Goal: Find specific page/section: Find specific page/section

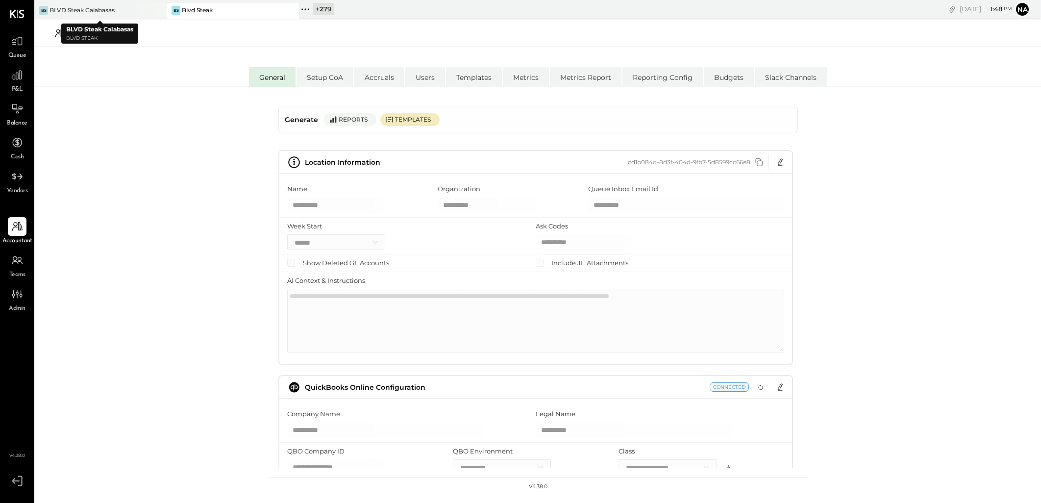
select select "**"
click at [324, 6] on div "+ 279" at bounding box center [324, 9] width 22 height 12
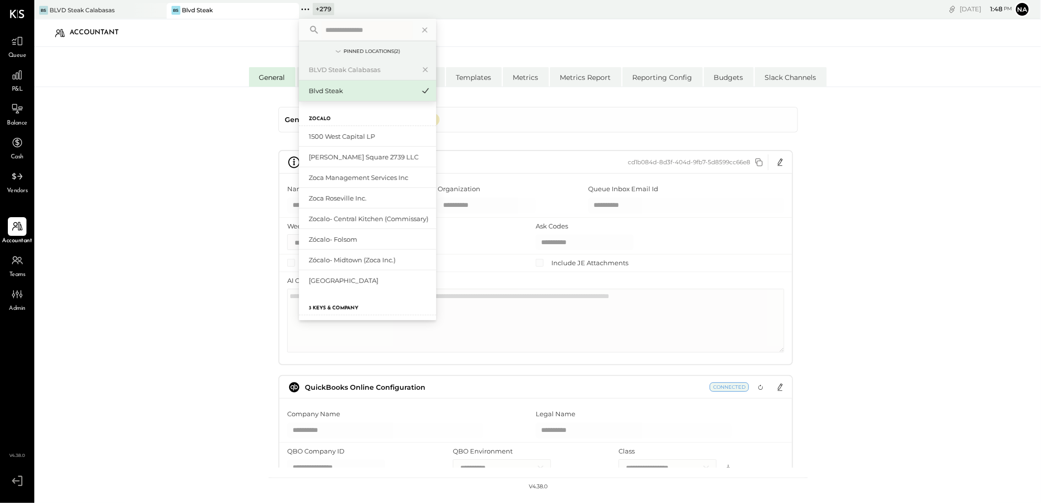
click at [350, 35] on input "text" at bounding box center [367, 30] width 91 height 18
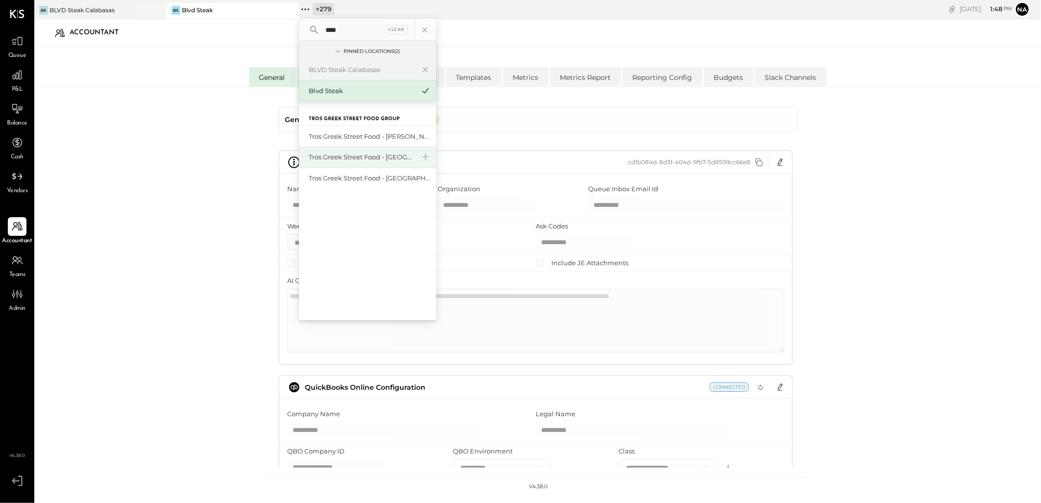
type input "****"
click at [388, 160] on div "Tros Greek Street Food - [GEOGRAPHIC_DATA]" at bounding box center [362, 156] width 106 height 9
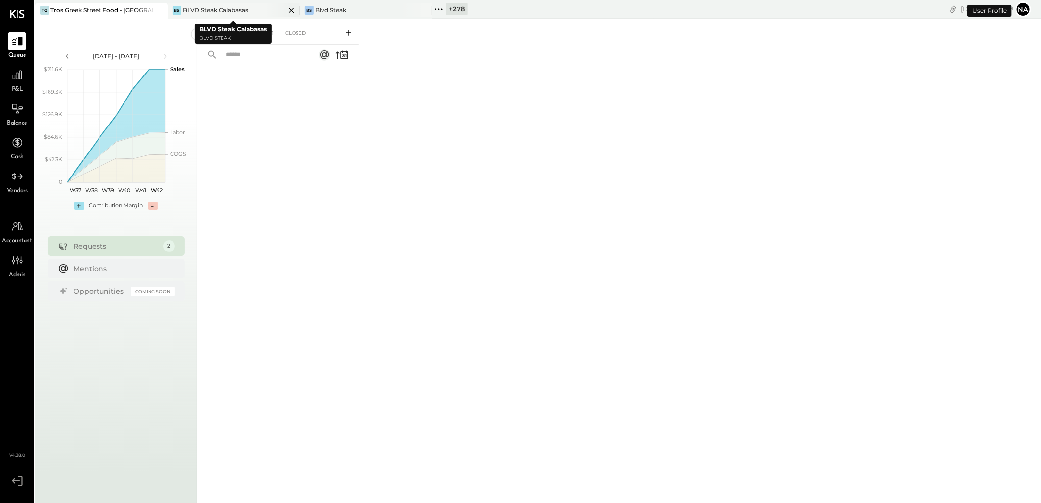
click at [290, 5] on icon at bounding box center [291, 10] width 12 height 12
click at [287, 7] on icon at bounding box center [291, 10] width 12 height 12
click at [194, 5] on div "+ 280" at bounding box center [192, 9] width 22 height 12
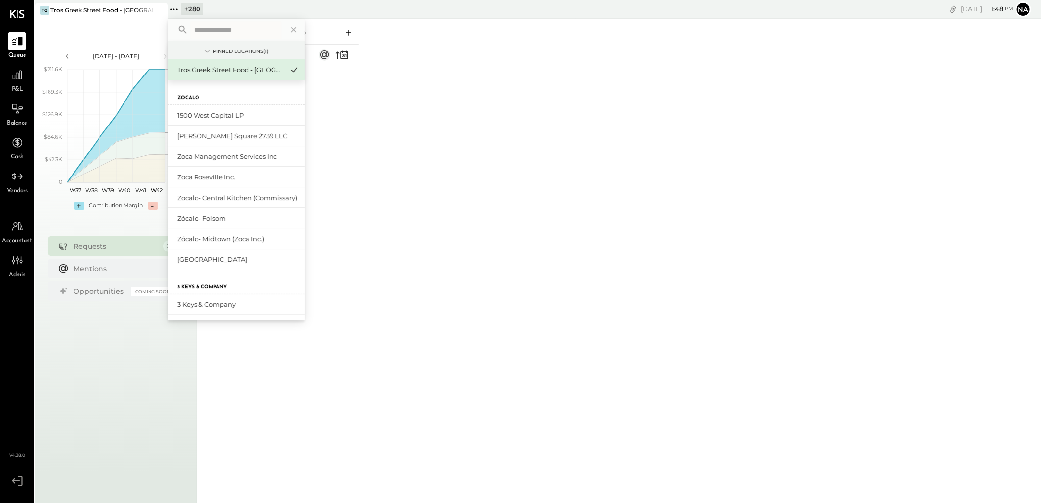
click at [238, 21] on input "text" at bounding box center [235, 30] width 91 height 18
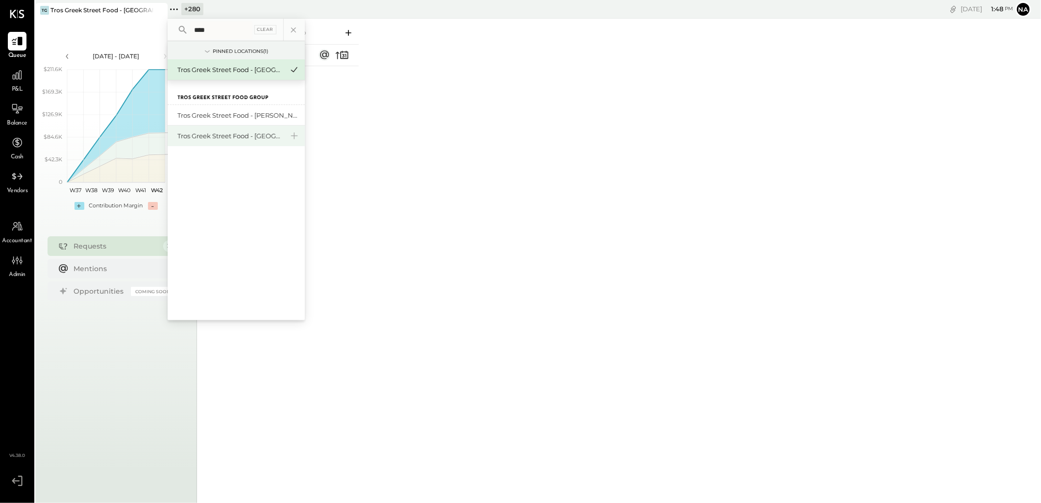
type input "****"
click at [241, 144] on div "Tros Greek Street Food - [GEOGRAPHIC_DATA]" at bounding box center [236, 136] width 137 height 21
click at [249, 139] on div "Tros Greek Street Food - [GEOGRAPHIC_DATA]" at bounding box center [230, 135] width 106 height 9
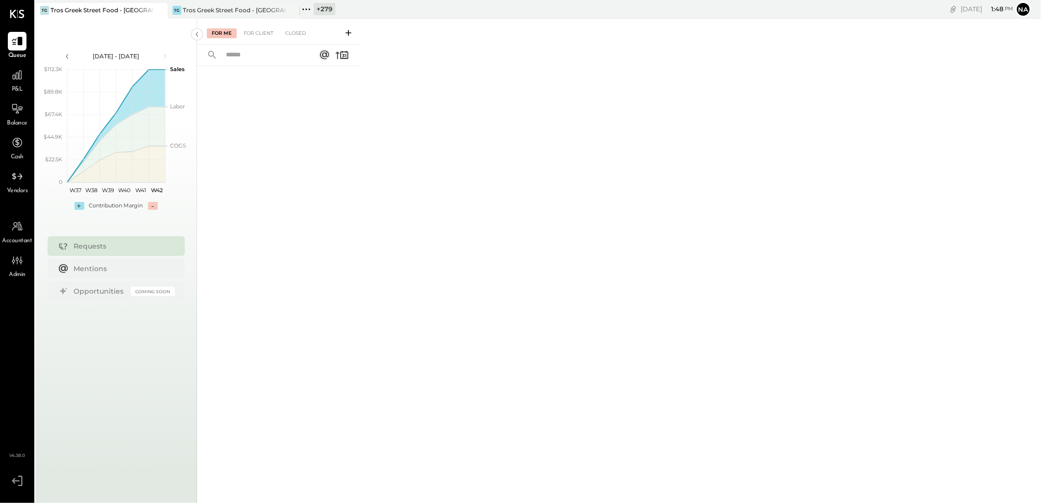
click at [330, 7] on div "+ 279" at bounding box center [325, 9] width 22 height 12
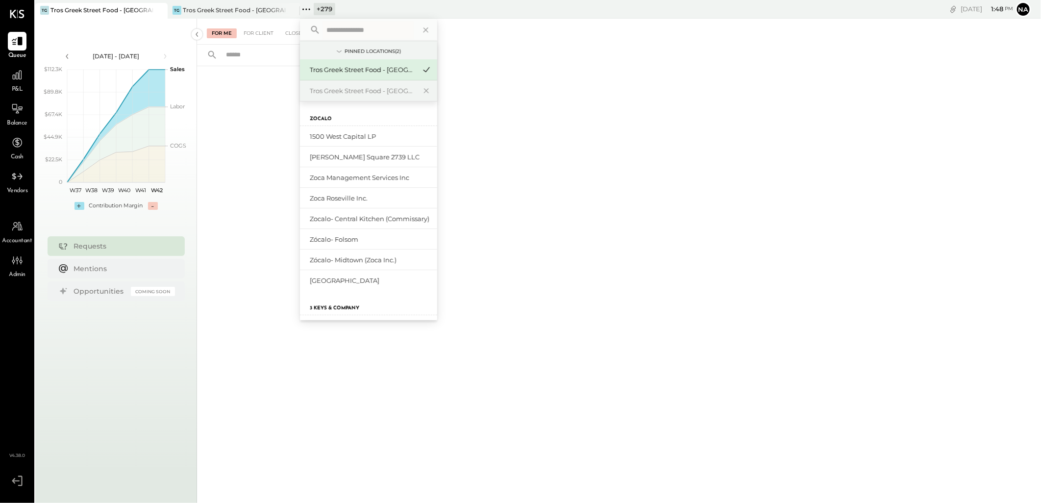
click at [380, 25] on input "text" at bounding box center [368, 30] width 91 height 18
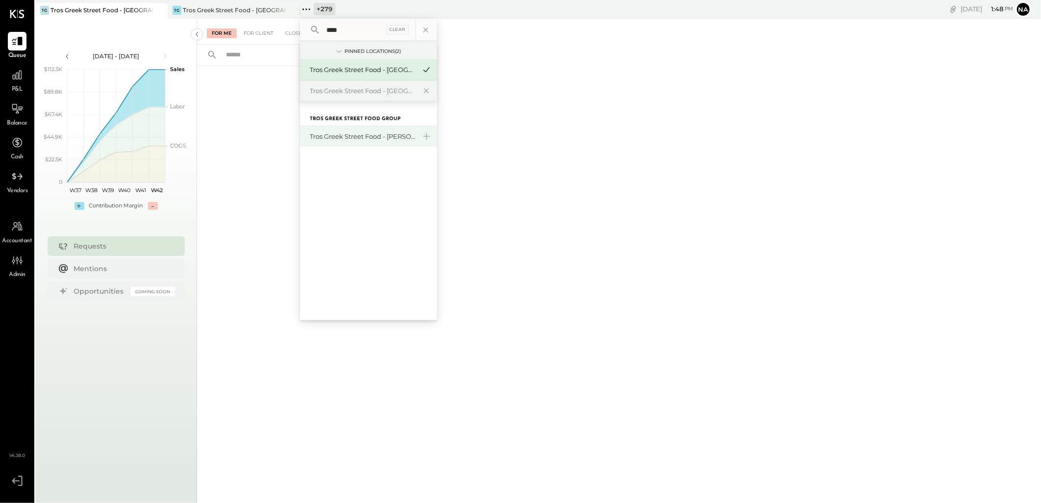
type input "****"
click at [353, 134] on div "Tros Greek Street Food - [PERSON_NAME]" at bounding box center [363, 136] width 106 height 9
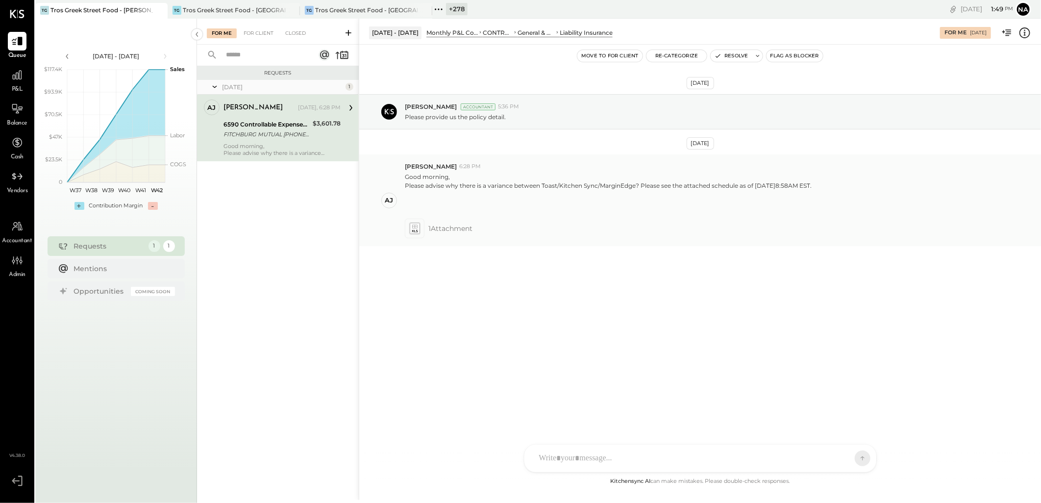
click at [410, 228] on icon at bounding box center [414, 228] width 10 height 11
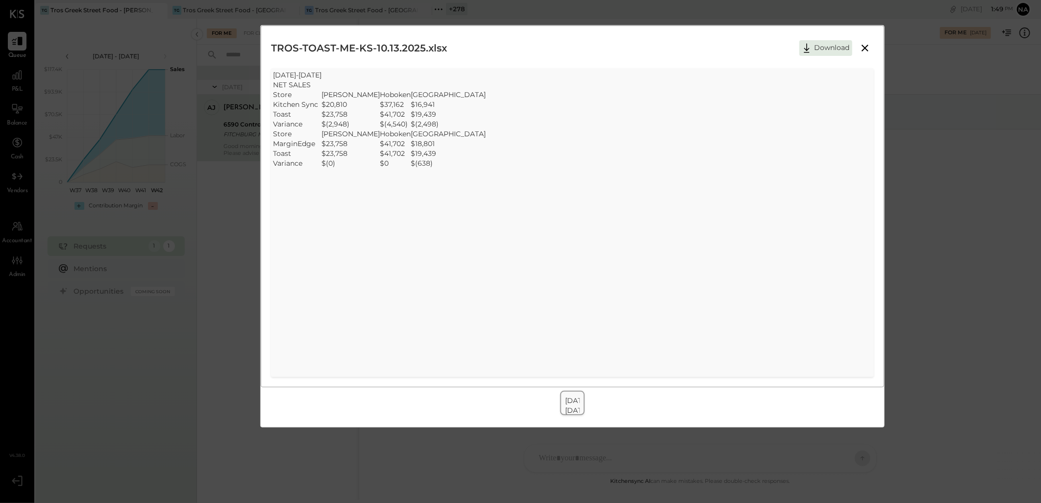
click at [867, 50] on icon at bounding box center [865, 48] width 12 height 12
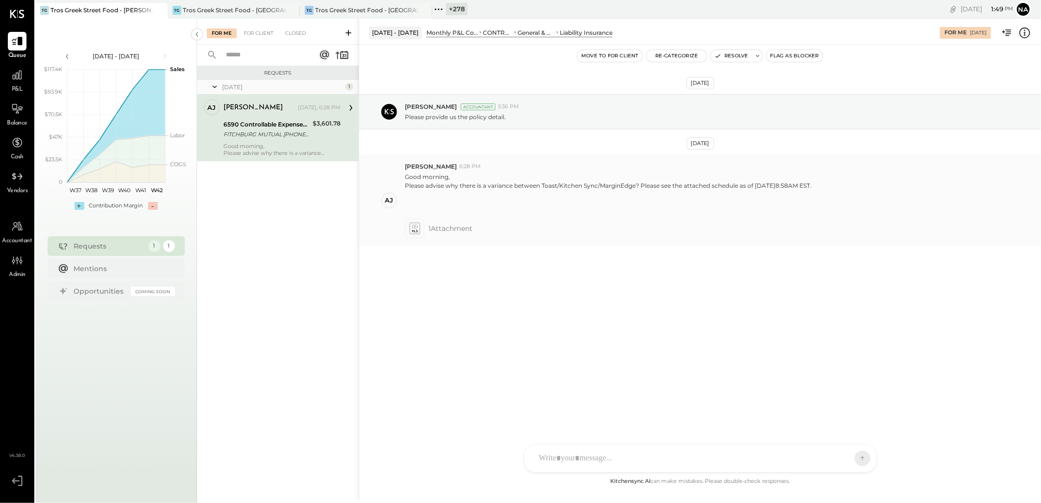
click at [684, 188] on div "Please advise why there is a variance between Toast/Kitchen Sync/MarginEdge? Pl…" at bounding box center [608, 185] width 407 height 8
click at [417, 231] on icon at bounding box center [414, 228] width 10 height 11
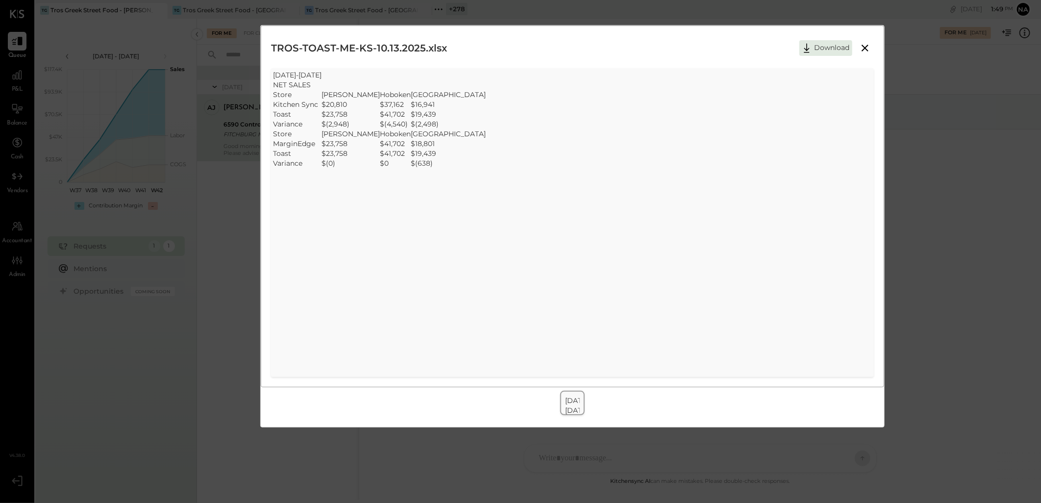
click at [864, 45] on icon at bounding box center [865, 48] width 12 height 12
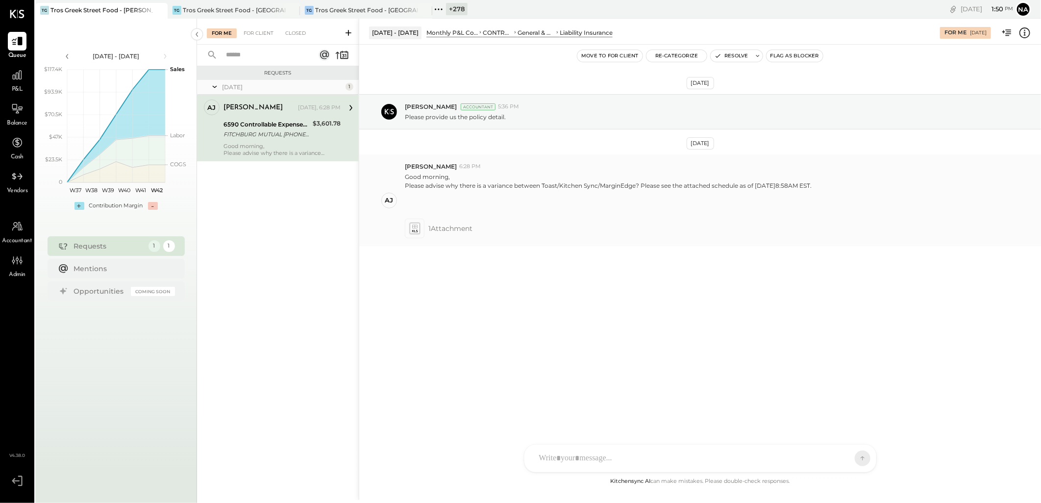
click at [410, 229] on icon at bounding box center [414, 228] width 10 height 11
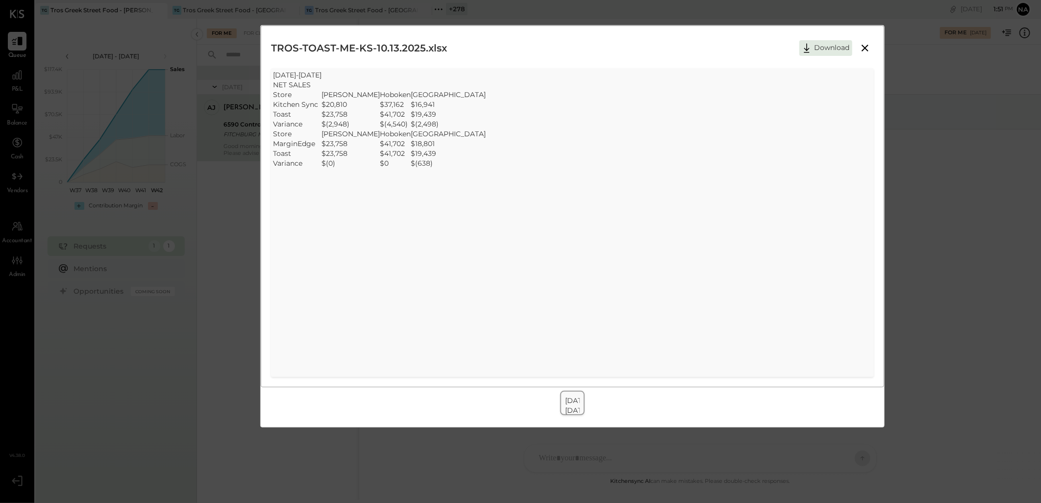
click at [871, 51] on button at bounding box center [866, 48] width 18 height 13
